Goal: Transaction & Acquisition: Purchase product/service

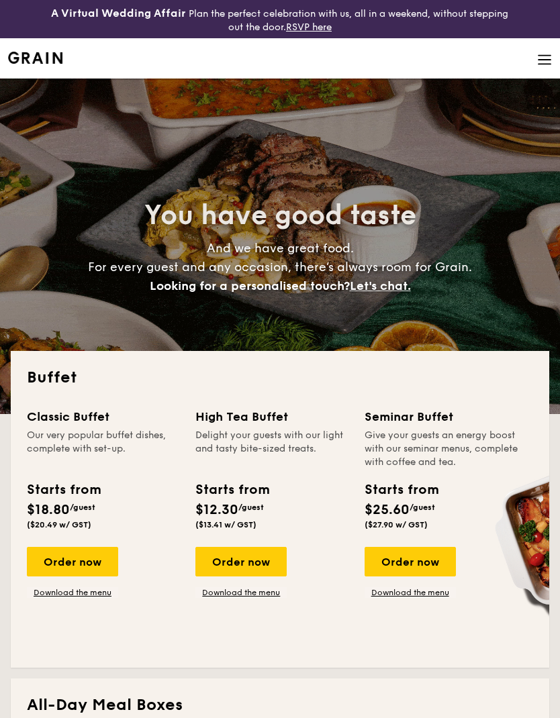
select select
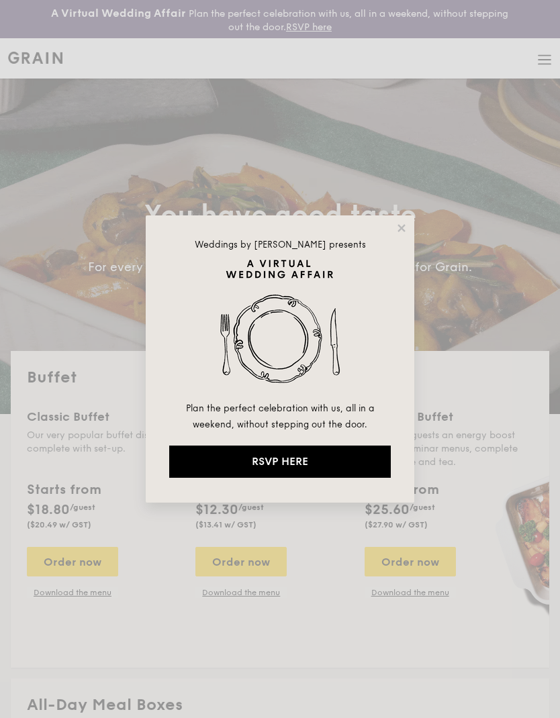
click at [399, 230] on icon at bounding box center [400, 227] width 7 height 7
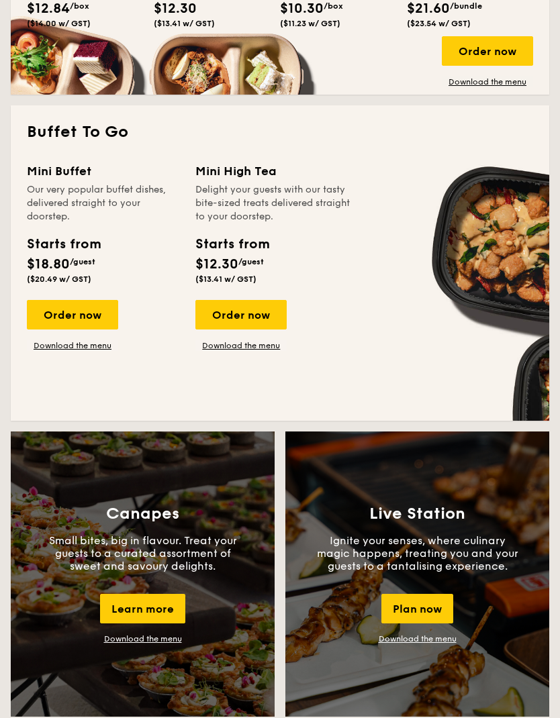
scroll to position [833, 0]
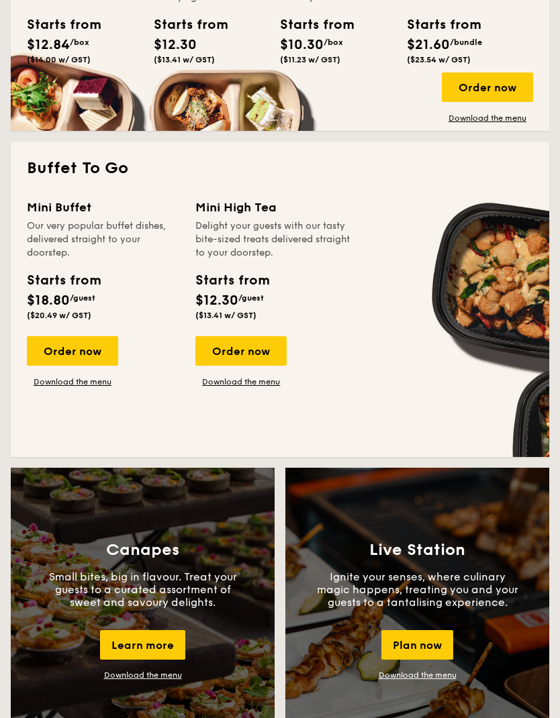
click at [55, 355] on div "Order now" at bounding box center [72, 351] width 91 height 30
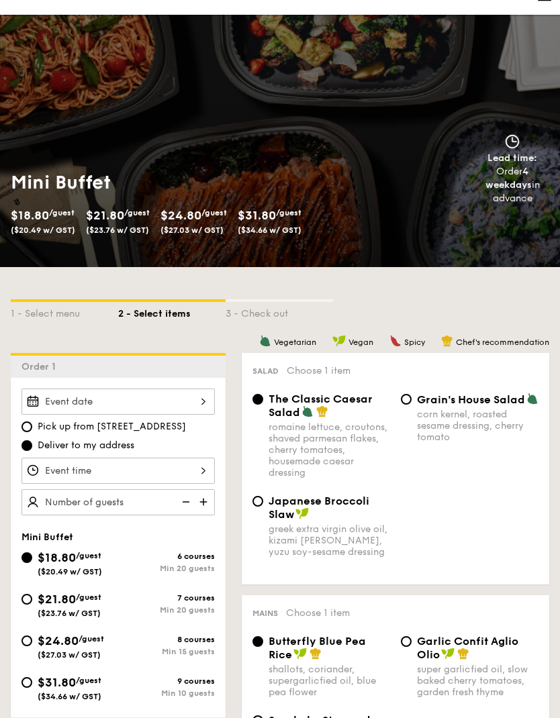
scroll to position [64, 0]
click at [200, 503] on img at bounding box center [205, 502] width 20 height 26
type input "20"
click at [29, 682] on input "$31.80 /guest ($34.66 w/ GST) 9 courses Min 10 guests" at bounding box center [26, 682] width 11 height 11
radio input "true"
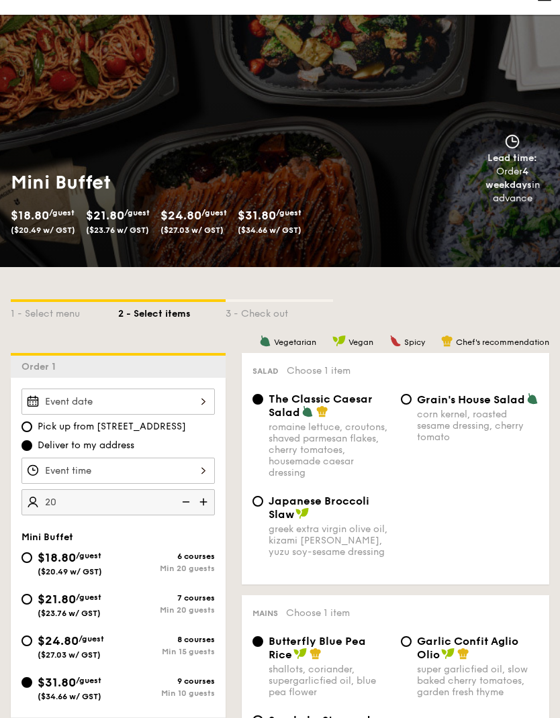
type input "20 guests"
radio input "true"
radio input "false"
radio input "true"
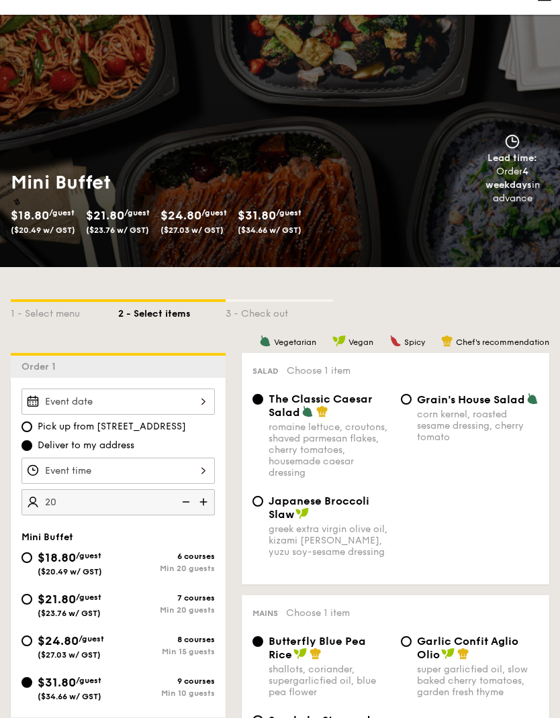
radio input "true"
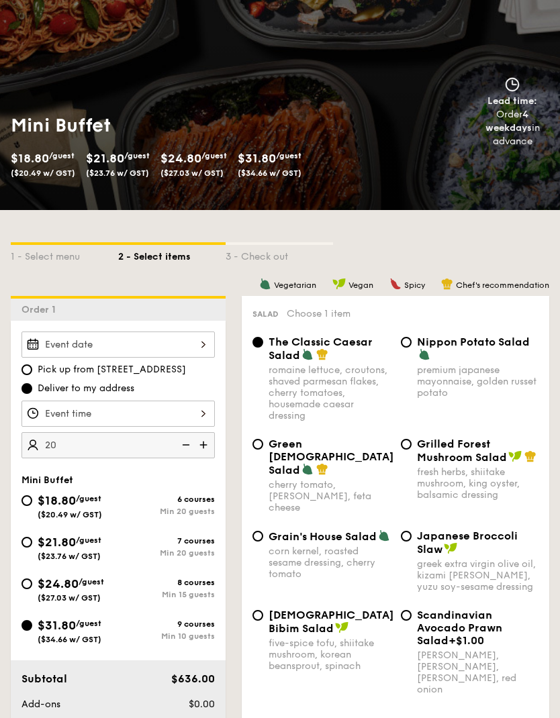
scroll to position [121, 0]
click at [203, 442] on img at bounding box center [205, 445] width 20 height 26
click at [187, 441] on img at bounding box center [185, 445] width 20 height 26
click at [185, 443] on img at bounding box center [185, 445] width 20 height 26
click at [187, 446] on img at bounding box center [185, 445] width 20 height 26
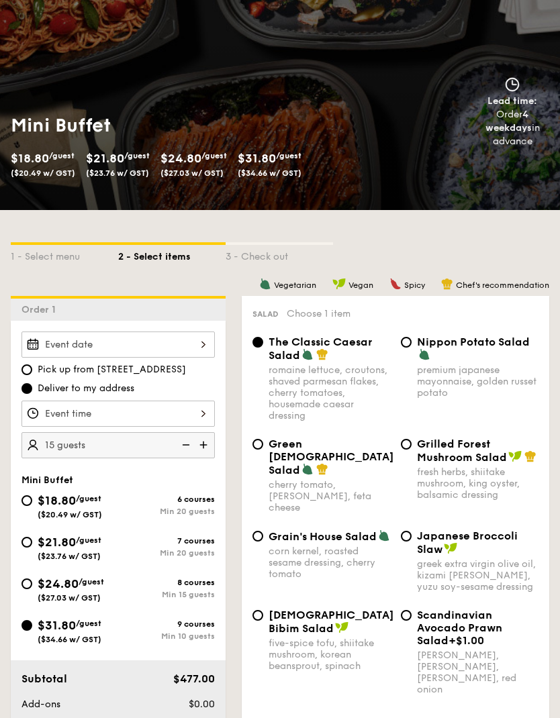
type input "10 guests"
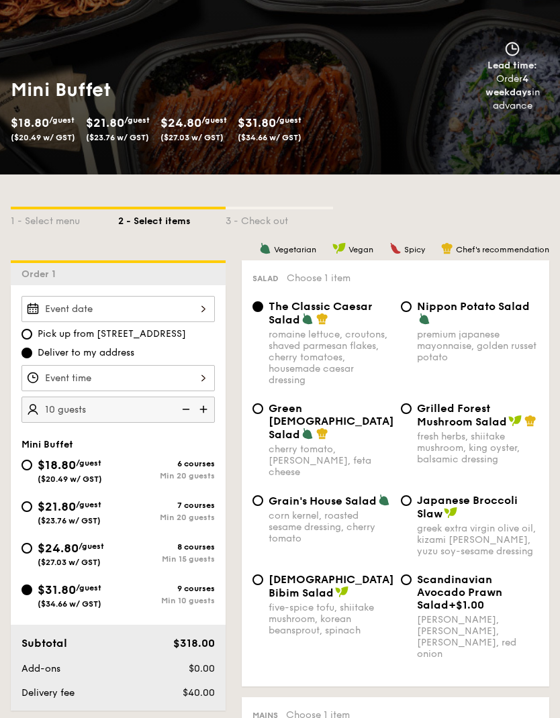
scroll to position [189, 0]
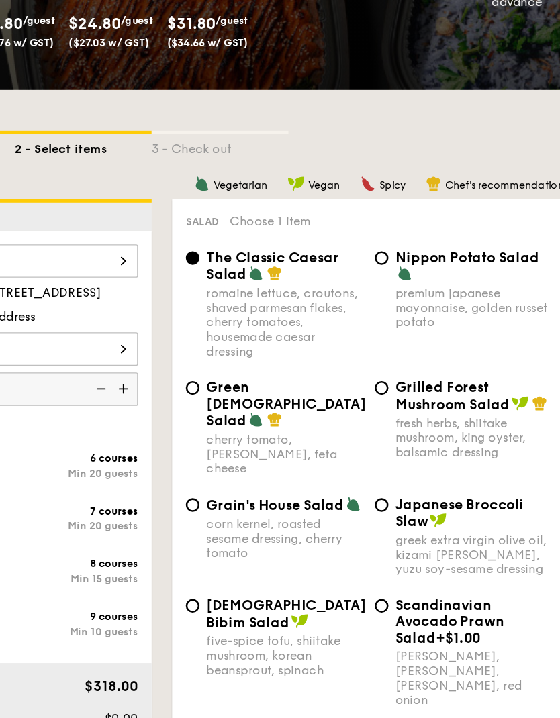
click at [417, 369] on span "Grilled Forest Mushroom Salad" at bounding box center [462, 382] width 90 height 26
click at [401, 370] on input "Grilled Forest Mushroom Salad fresh herbs, shiitake mushroom, king oyster, bals…" at bounding box center [406, 375] width 11 height 11
radio input "true"
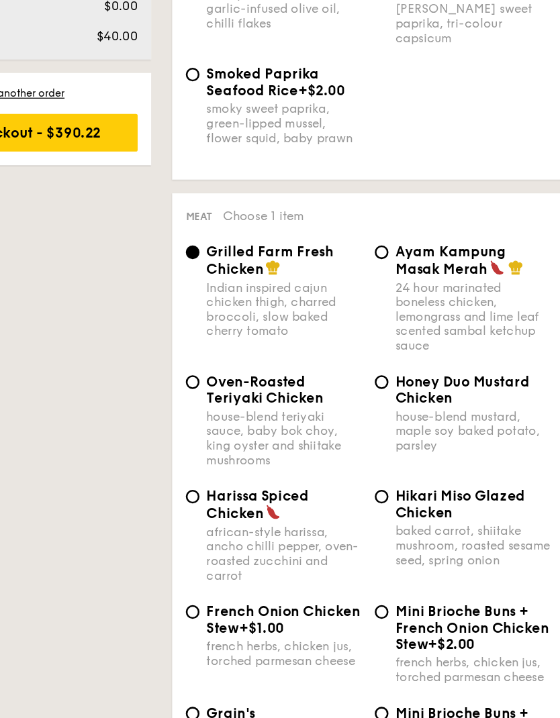
scroll to position [1091, 0]
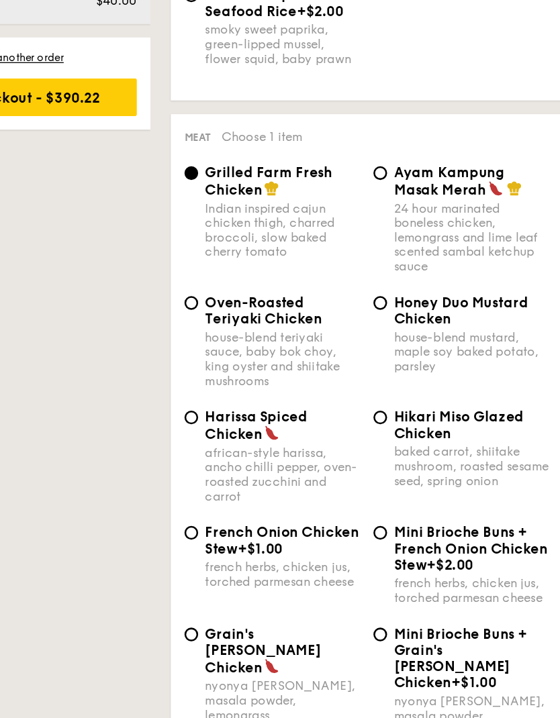
click at [417, 299] on div "24 hour marinated boneless chicken, lemongrass and lime leaf scented sambal ket…" at bounding box center [477, 327] width 121 height 57
click at [401, 271] on input "Ayam Kampung Masak Merah 24 hour marinated boneless chicken, lemongrass and lim…" at bounding box center [406, 276] width 11 height 11
radio input "true"
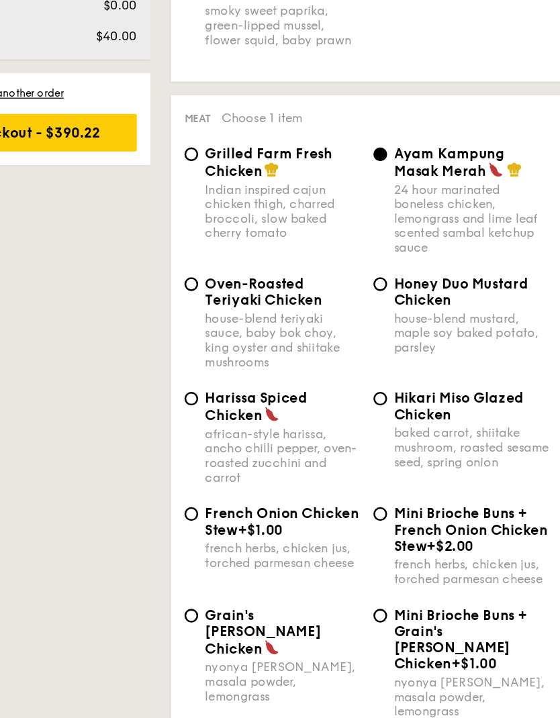
scroll to position [1134, 0]
click at [417, 227] on span "Ayam Kampung Masak Merah" at bounding box center [460, 240] width 87 height 26
click at [401, 228] on input "Ayam Kampung Masak Merah 24 hour marinated boneless chicken, lemongrass and lim…" at bounding box center [406, 233] width 11 height 11
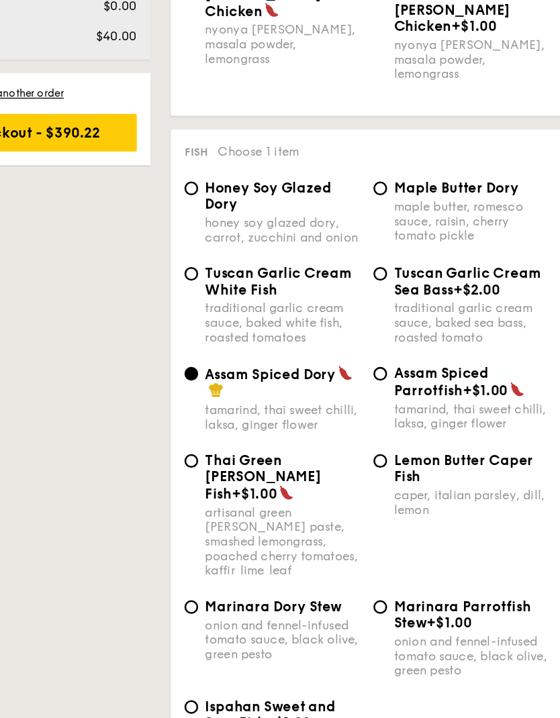
scroll to position [1635, 0]
click at [252, 662] on input "Ispahan Sweet and Sour Fish +$1.00 rose essence, honey pineapple, lychee" at bounding box center [257, 667] width 11 height 11
radio input "true"
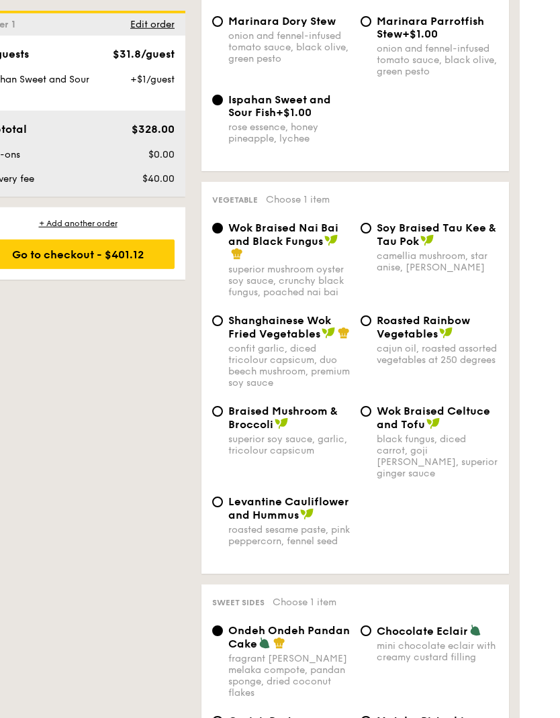
scroll to position [2158, 0]
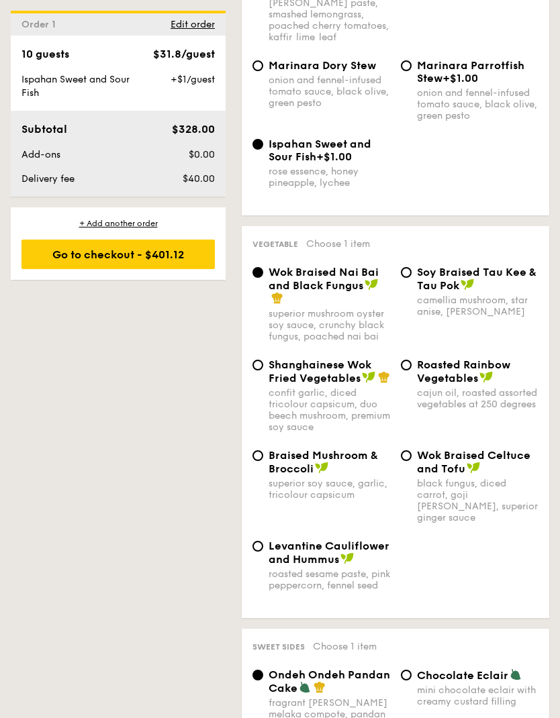
click at [254, 450] on input "Braised Mushroom & Broccoli superior soy sauce, garlic, tricolour capsicum" at bounding box center [257, 455] width 11 height 11
radio input "true"
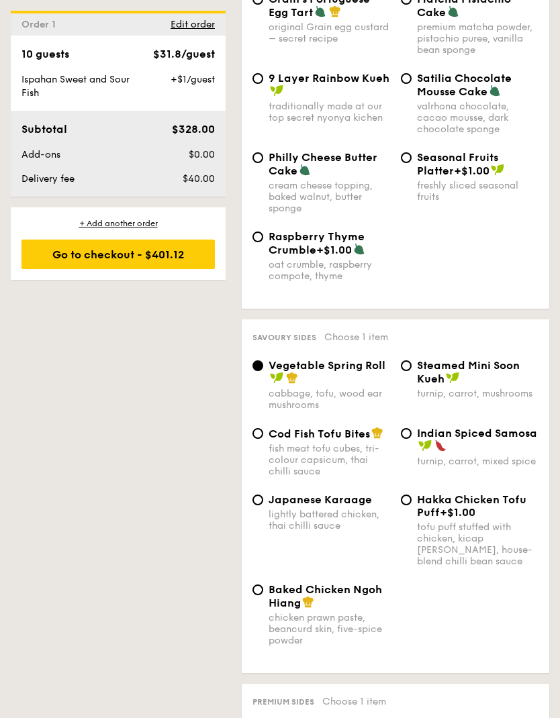
scroll to position [2935, 0]
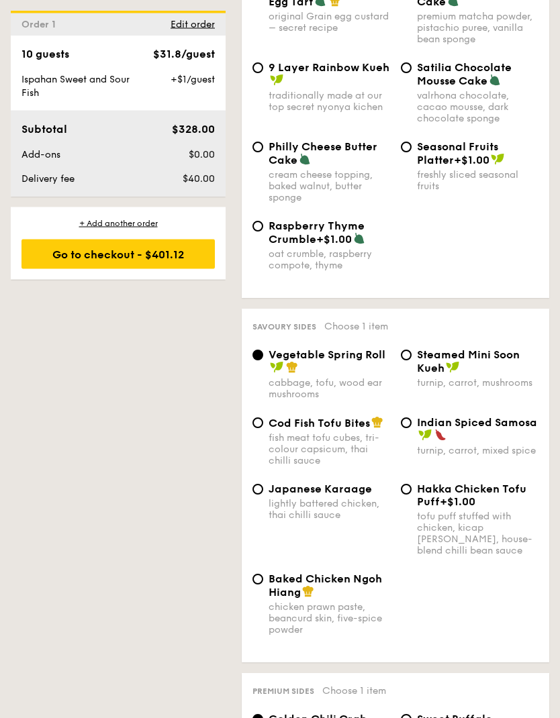
click at [260, 418] on input "Cod Fish Tofu Bites fish meat tofu cubes, tri-colour capsicum, thai chilli sauce" at bounding box center [257, 423] width 11 height 11
radio input "true"
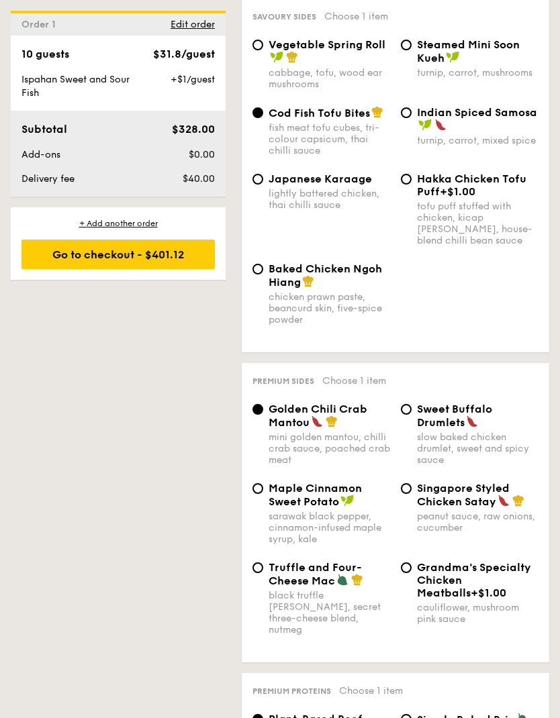
scroll to position [3248, 0]
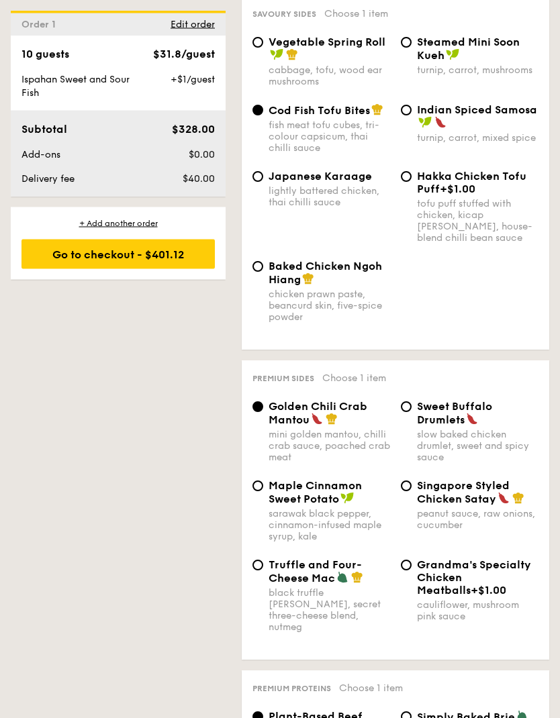
click at [169, 433] on div "1 - Select menu 2 - Select items 3 - Check out Order 1 Pick up from [STREET_ADD…" at bounding box center [280, 22] width 560 height 5879
click at [410, 481] on input "Singapore Styled Chicken Satay peanut sauce, raw onions, cucumber" at bounding box center [406, 486] width 11 height 11
radio input "true"
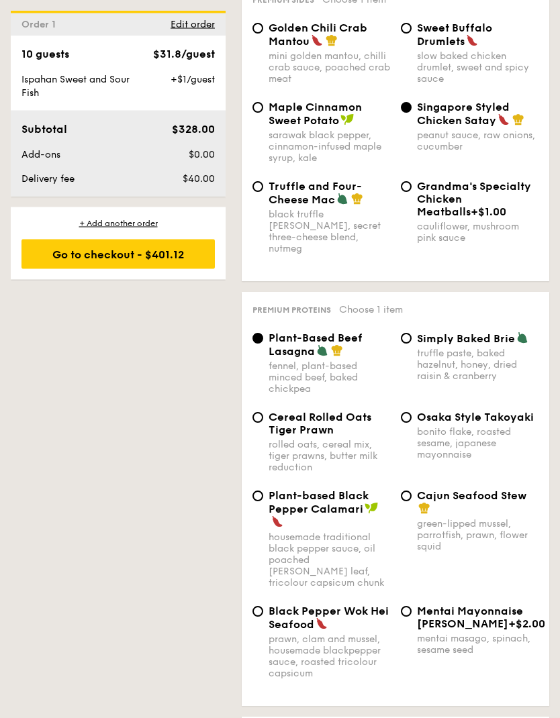
scroll to position [3629, 0]
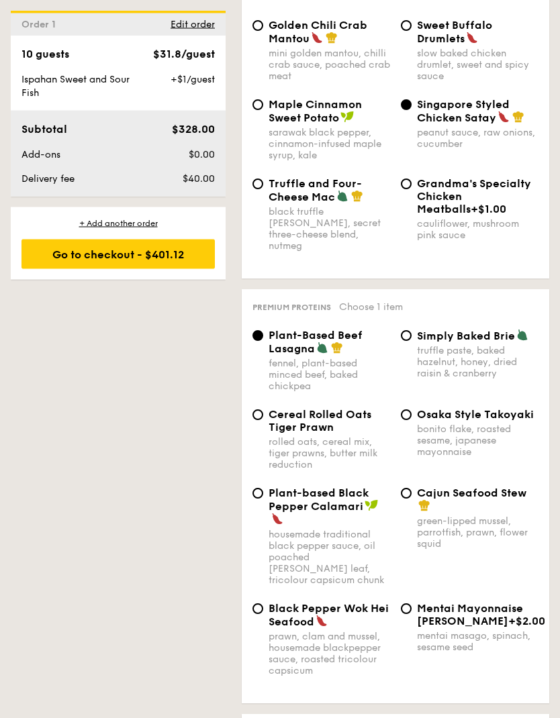
click at [256, 413] on div "Cereal Rolled Oats Tiger Prawn rolled oats, cereal mix, tiger prawns, butter mi…" at bounding box center [321, 440] width 148 height 62
click at [257, 410] on input "Cereal Rolled Oats Tiger Prawn rolled oats, cereal mix, tiger prawns, butter mi…" at bounding box center [257, 415] width 11 height 11
radio input "true"
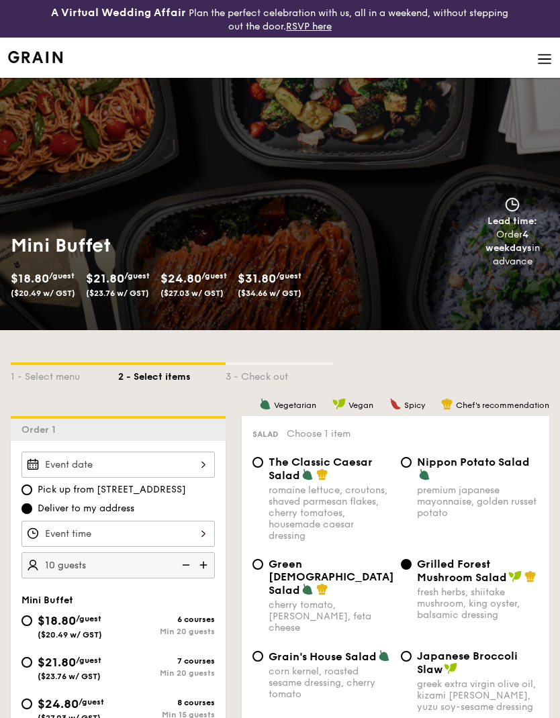
scroll to position [54, 0]
